Goal: Information Seeking & Learning: Check status

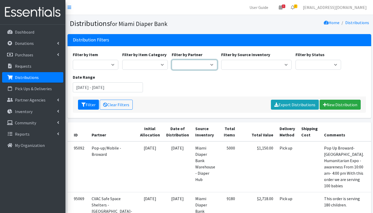
click at [209, 63] on select "A Safe Haven for [GEOGRAPHIC_DATA] Belafonte TACOLCY Center [GEOGRAPHIC_DATA] […" at bounding box center [195, 65] width 46 height 10
select select "7096"
click at [172, 60] on select "A Safe Haven for [GEOGRAPHIC_DATA] Belafonte TACOLCY Center [GEOGRAPHIC_DATA] […" at bounding box center [195, 65] width 46 height 10
click at [93, 87] on input "June 18, 2025 - September 18, 2025" at bounding box center [108, 87] width 70 height 10
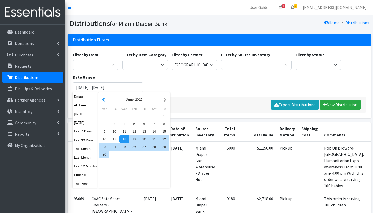
click at [105, 100] on button "button" at bounding box center [104, 99] width 6 height 7
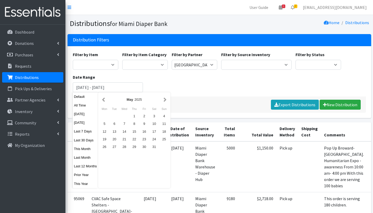
click at [105, 100] on button "button" at bounding box center [104, 99] width 6 height 7
click at [124, 116] on div "1" at bounding box center [124, 116] width 10 height 8
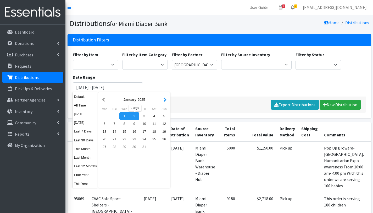
click at [166, 100] on button "button" at bounding box center [165, 99] width 6 height 7
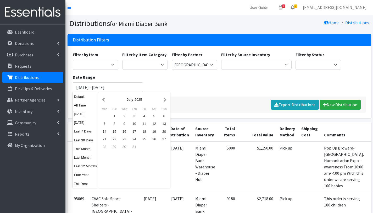
click at [166, 100] on button "button" at bounding box center [165, 99] width 6 height 7
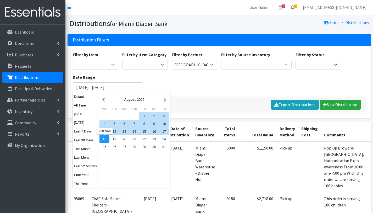
click at [104, 140] on div "18" at bounding box center [105, 139] width 10 height 8
type input "[DATE] - [DATE]"
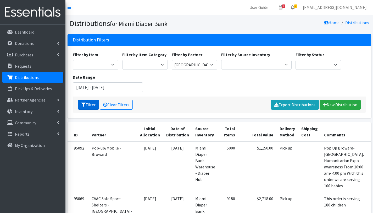
click at [89, 105] on button "Filter" at bounding box center [88, 105] width 21 height 10
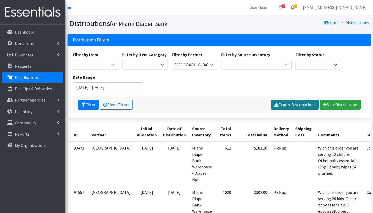
click at [296, 102] on link "Export Distributions" at bounding box center [295, 105] width 48 height 10
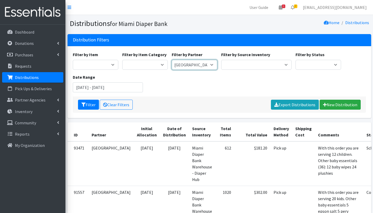
click at [181, 63] on select "A Safe Haven for Newborns Belafonte TACOLCY Center Boys Town South Florida Brid…" at bounding box center [195, 65] width 46 height 10
select select "2797"
click at [172, 60] on select "A Safe Haven for Newborns Belafonte TACOLCY Center Boys Town South Florida Brid…" at bounding box center [195, 65] width 46 height 10
click at [85, 105] on icon "submit" at bounding box center [83, 104] width 4 height 4
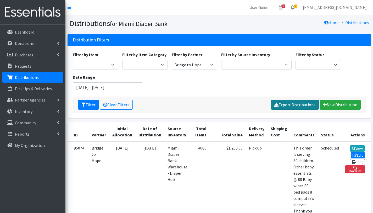
click at [303, 104] on link "Export Distributions" at bounding box center [295, 105] width 48 height 10
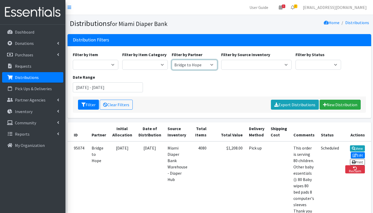
click at [201, 65] on select "A Safe Haven for [GEOGRAPHIC_DATA] Belafonte TACOLCY Center [GEOGRAPHIC_DATA] […" at bounding box center [195, 65] width 46 height 10
select select "2800"
click at [172, 60] on select "A Safe Haven for [GEOGRAPHIC_DATA] Belafonte TACOLCY Center [GEOGRAPHIC_DATA] […" at bounding box center [195, 65] width 46 height 10
click at [93, 106] on button "Filter" at bounding box center [88, 105] width 21 height 10
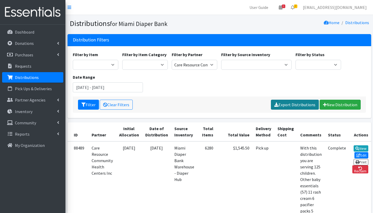
click at [297, 105] on link "Export Distributions" at bounding box center [295, 105] width 48 height 10
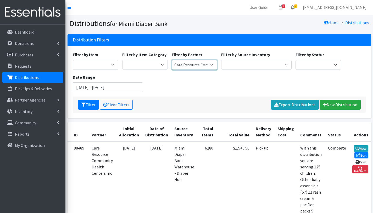
click at [201, 66] on select "A Safe Haven for [GEOGRAPHIC_DATA] Belafonte TACOLCY Center [GEOGRAPHIC_DATA] […" at bounding box center [195, 65] width 46 height 10
select select "2793"
click at [172, 60] on select "A Safe Haven for [GEOGRAPHIC_DATA] Belafonte TACOLCY Center [GEOGRAPHIC_DATA] […" at bounding box center [195, 65] width 46 height 10
click at [89, 105] on button "Filter" at bounding box center [88, 105] width 21 height 10
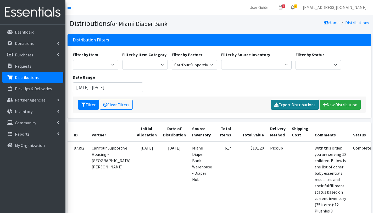
click at [299, 105] on link "Export Distributions" at bounding box center [295, 105] width 48 height 10
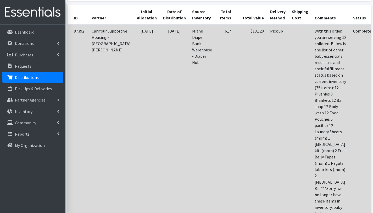
scroll to position [117, 0]
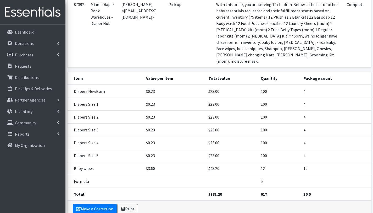
scroll to position [72, 0]
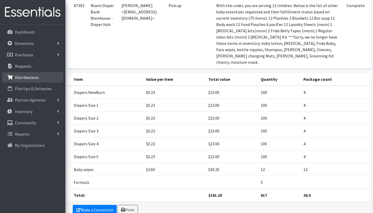
click at [27, 74] on link "Distributions" at bounding box center [32, 77] width 61 height 10
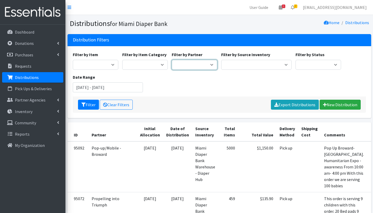
click at [188, 65] on select "A Safe Haven for Newborns Belafonte TACOLCY Center Boys Town South Florida Brid…" at bounding box center [195, 65] width 46 height 10
select select "2812"
click at [172, 60] on select "A Safe Haven for Newborns Belafonte TACOLCY Center Boys Town South Florida Brid…" at bounding box center [195, 65] width 46 height 10
click at [86, 103] on button "Filter" at bounding box center [88, 105] width 21 height 10
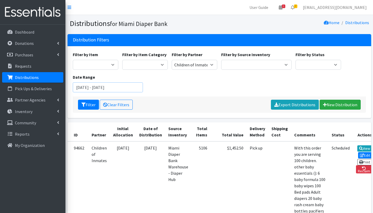
click at [104, 90] on input "[DATE] - [DATE]" at bounding box center [108, 87] width 70 height 10
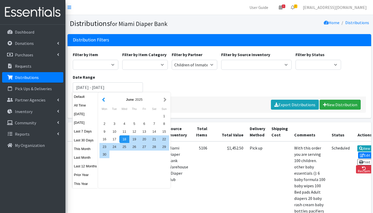
click at [104, 100] on button "button" at bounding box center [104, 99] width 6 height 7
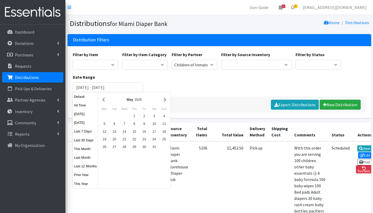
click at [104, 100] on button "button" at bounding box center [104, 99] width 6 height 7
click at [127, 114] on div "1" at bounding box center [124, 116] width 10 height 8
click at [166, 100] on button "button" at bounding box center [165, 99] width 6 height 7
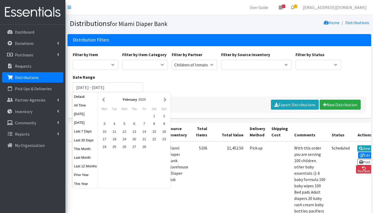
click at [166, 100] on button "button" at bounding box center [165, 99] width 6 height 7
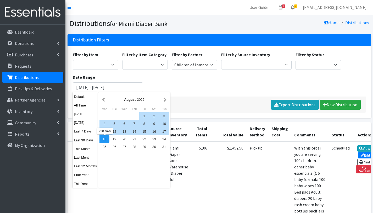
click at [105, 138] on div "18" at bounding box center [105, 139] width 10 height 8
type input "[DATE] - [DATE]"
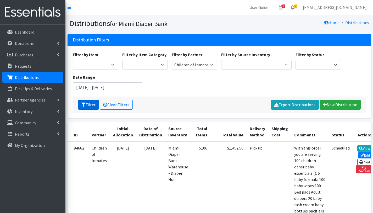
click at [91, 106] on button "Filter" at bounding box center [88, 105] width 21 height 10
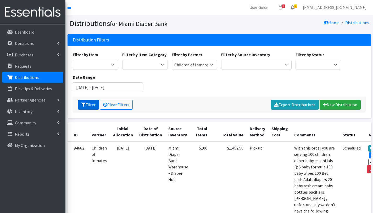
click at [92, 104] on button "Filter" at bounding box center [88, 105] width 21 height 10
click at [289, 105] on link "Export Distributions" at bounding box center [295, 105] width 48 height 10
click at [199, 65] on select "A Safe Haven for [GEOGRAPHIC_DATA] Belafonte TACOLCY Center [GEOGRAPHIC_DATA] […" at bounding box center [195, 65] width 46 height 10
click at [181, 64] on select "A Safe Haven for [GEOGRAPHIC_DATA] Belafonte TACOLCY Center [GEOGRAPHIC_DATA] […" at bounding box center [195, 65] width 46 height 10
select select "7013"
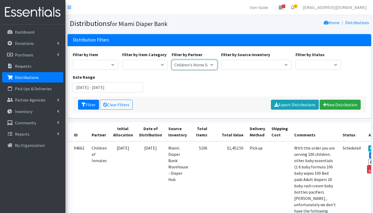
click at [172, 60] on select "A Safe Haven for [GEOGRAPHIC_DATA] Belafonte TACOLCY Center [GEOGRAPHIC_DATA] […" at bounding box center [195, 65] width 46 height 10
click at [89, 105] on button "Filter" at bounding box center [88, 105] width 21 height 10
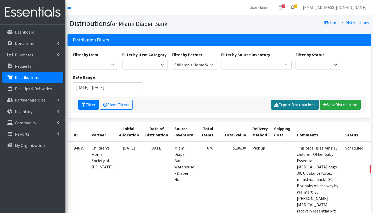
click at [287, 103] on link "Export Distributions" at bounding box center [295, 105] width 48 height 10
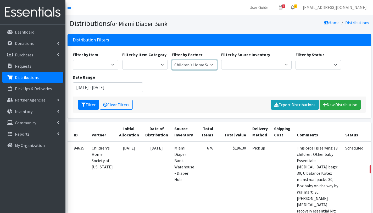
click at [186, 63] on select "A Safe Haven for [GEOGRAPHIC_DATA] Belafonte TACOLCY Center [GEOGRAPHIC_DATA] […" at bounding box center [195, 65] width 46 height 10
select select "2769"
click at [172, 60] on select "A Safe Haven for [GEOGRAPHIC_DATA] Belafonte TACOLCY Center [GEOGRAPHIC_DATA] […" at bounding box center [195, 65] width 46 height 10
click at [85, 104] on icon "submit" at bounding box center [83, 104] width 4 height 4
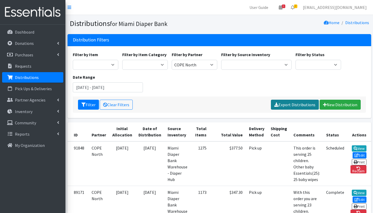
click at [297, 104] on link "Export Distributions" at bounding box center [295, 105] width 48 height 10
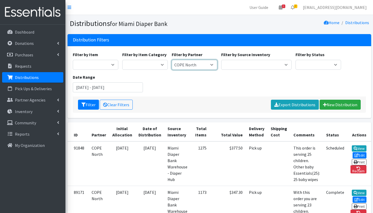
click at [198, 65] on select "A Safe Haven for [GEOGRAPHIC_DATA] Belafonte TACOLCY Center [GEOGRAPHIC_DATA] […" at bounding box center [195, 65] width 46 height 10
select select "2814"
click at [172, 60] on select "A Safe Haven for [GEOGRAPHIC_DATA] Belafonte TACOLCY Center [GEOGRAPHIC_DATA] […" at bounding box center [195, 65] width 46 height 10
click at [90, 104] on button "Filter" at bounding box center [88, 105] width 21 height 10
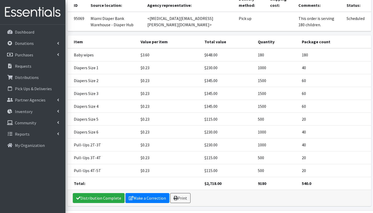
scroll to position [76, 0]
